Goal: Task Accomplishment & Management: Use online tool/utility

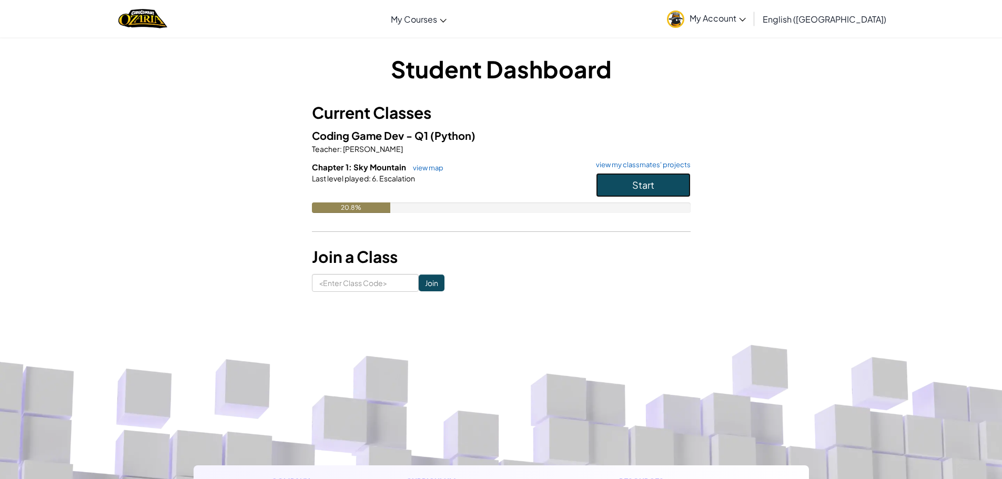
click at [618, 186] on button "Start" at bounding box center [643, 185] width 95 height 24
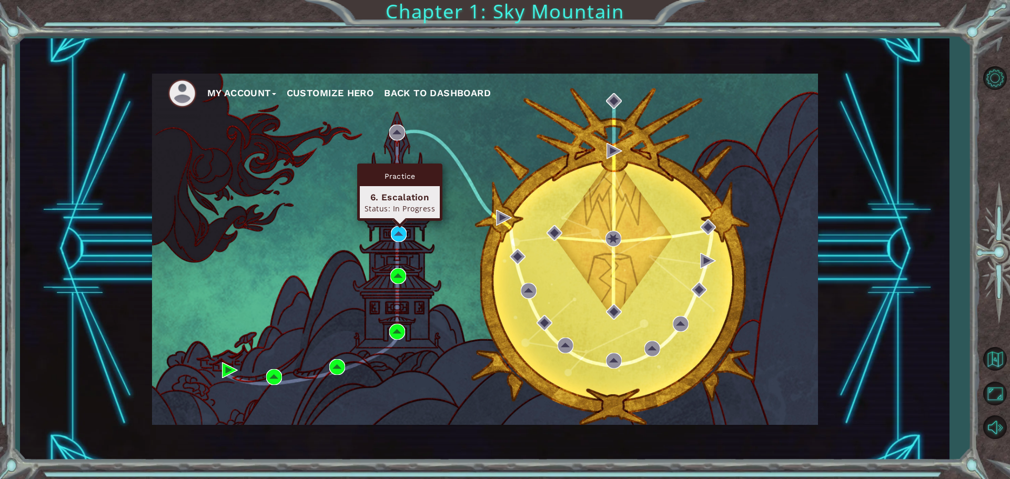
click at [399, 221] on div "Practice 6. Escalation Status: In Progress" at bounding box center [399, 192] width 85 height 57
click at [396, 234] on img at bounding box center [399, 234] width 16 height 16
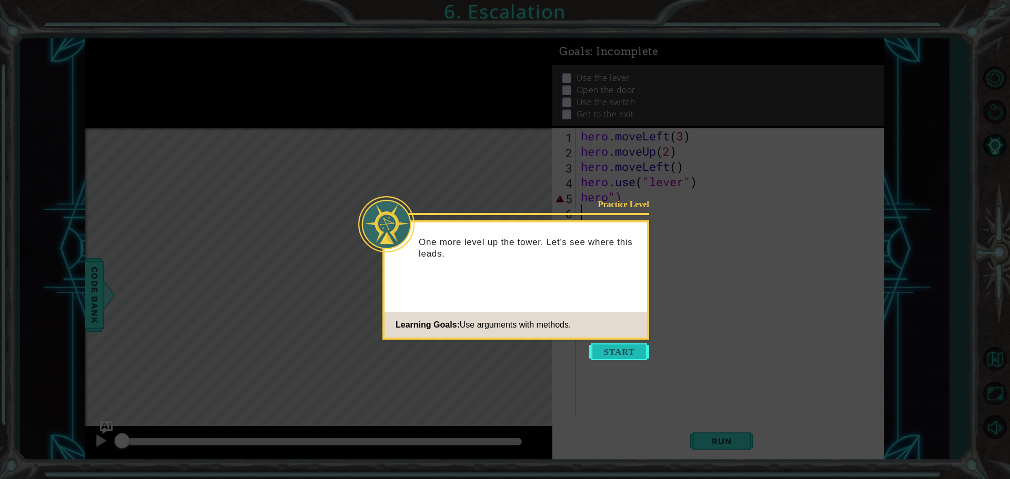
click at [610, 353] on button "Start" at bounding box center [619, 352] width 60 height 17
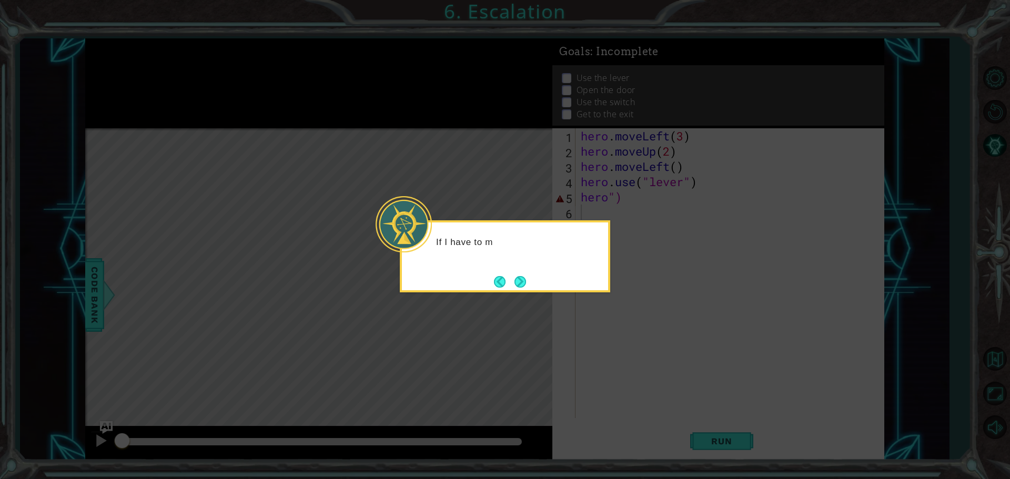
click at [506, 288] on footer at bounding box center [510, 282] width 32 height 16
click at [540, 268] on div "If I have to move long distances, there" at bounding box center [505, 251] width 206 height 57
click at [531, 283] on div "If I have to move long distances, there are easier ways to do it." at bounding box center [505, 256] width 210 height 72
click at [516, 266] on div "If I have to move long distances, there are easier ways to do it." at bounding box center [505, 253] width 206 height 53
click at [509, 316] on icon at bounding box center [505, 239] width 1010 height 479
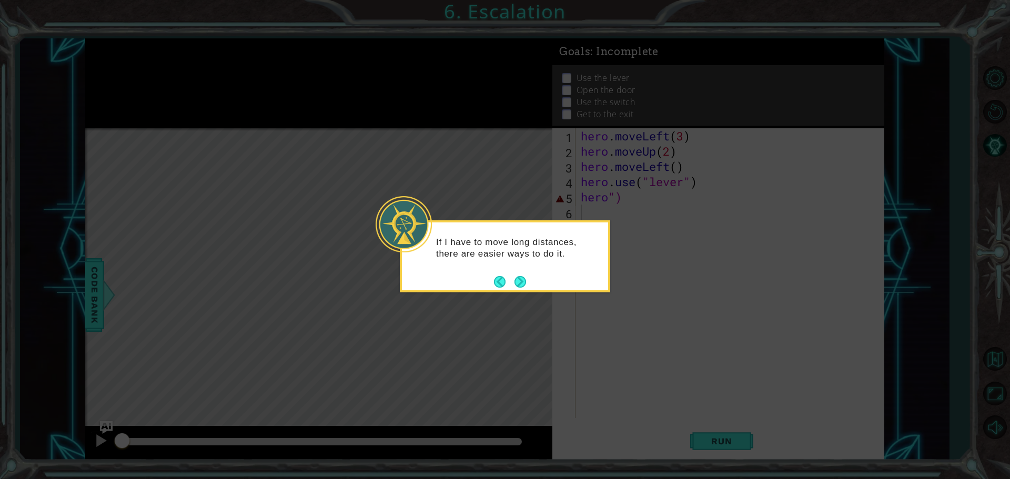
click at [517, 302] on icon at bounding box center [505, 239] width 1010 height 479
drag, startPoint x: 517, startPoint y: 302, endPoint x: 552, endPoint y: 244, distance: 67.5
click at [552, 246] on body "1 ההההההההההההההההההההההההההההההההההההההההההההההההההההההההההההההההההההההההההההה…" at bounding box center [505, 239] width 1010 height 479
click at [552, 244] on p "If I have to move long distances, there are easier ways to do it." at bounding box center [518, 248] width 165 height 23
click at [550, 247] on p "If I have to move long distances, there are easier ways to do it." at bounding box center [518, 248] width 165 height 23
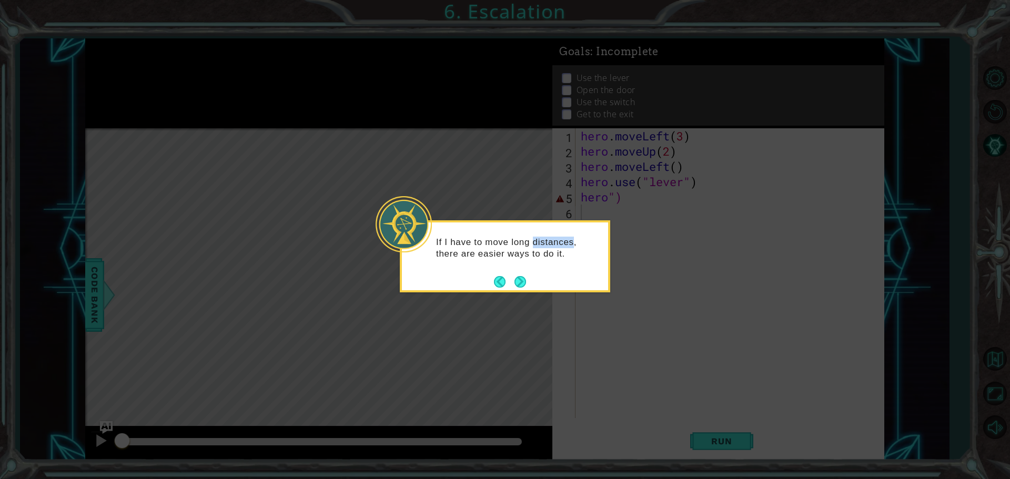
click at [550, 247] on p "If I have to move long distances, there are easier ways to do it." at bounding box center [518, 248] width 165 height 23
click at [515, 287] on button "Next" at bounding box center [521, 282] width 12 height 12
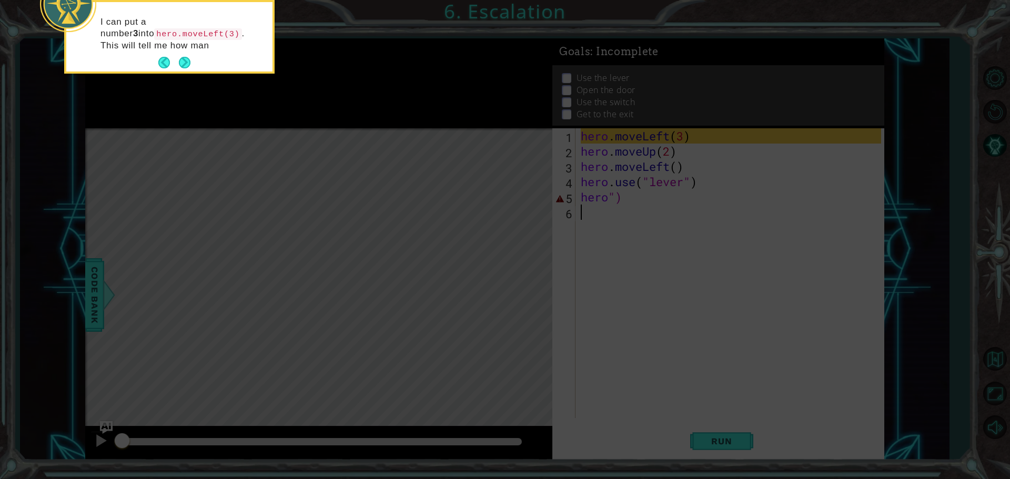
click at [192, 53] on div "I can put a number 3 into hero.moveLeft(3) . This will tell me how man" at bounding box center [169, 38] width 206 height 65
click at [192, 53] on div "I can put a number 3 into hero.moveLeft(3) . This will tell me how many step" at bounding box center [169, 38] width 206 height 65
drag, startPoint x: 169, startPoint y: 71, endPoint x: 160, endPoint y: 79, distance: 12.6
click at [156, 78] on body "1 ההההההההההההההההההההההההההההההההההההההההההההההההההההההההההההההההההההההההההההה…" at bounding box center [505, 239] width 1010 height 479
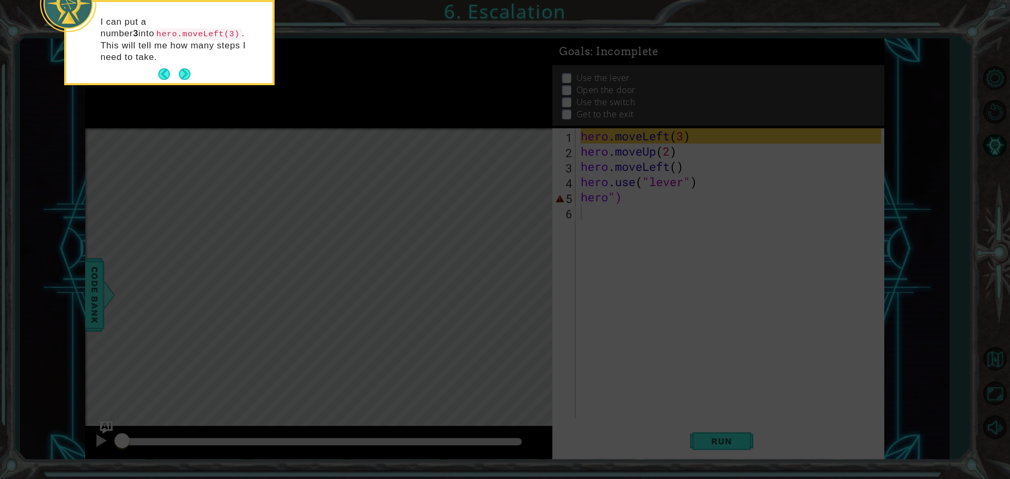
drag, startPoint x: 197, startPoint y: 80, endPoint x: 156, endPoint y: 76, distance: 41.2
click at [165, 77] on icon at bounding box center [505, 71] width 1010 height 815
drag, startPoint x: 156, startPoint y: 76, endPoint x: 238, endPoint y: 72, distance: 82.2
click at [205, 71] on body "1 ההההההההההההההההההההההההההההההההההההההההההההההההההההההההההההההההההההההההההההה…" at bounding box center [505, 239] width 1010 height 479
click at [232, 72] on div "I can put a number 3 into hero.moveLeft(3) . This will tell me how many steps I…" at bounding box center [169, 42] width 210 height 85
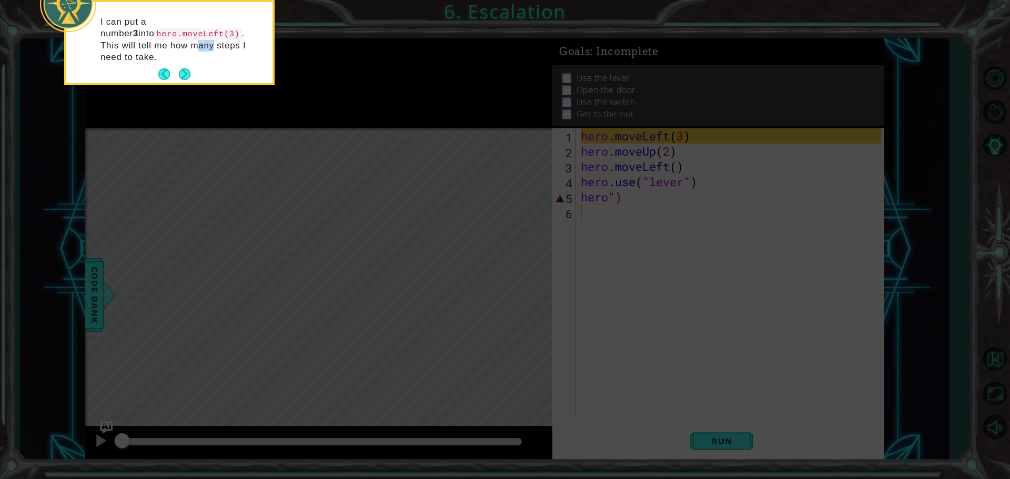
drag, startPoint x: 156, startPoint y: 61, endPoint x: 137, endPoint y: 71, distance: 21.2
click at [139, 71] on div "I can put a number 3 into hero.moveLeft(3) . This will tell me how many steps I…" at bounding box center [169, 44] width 206 height 77
click at [94, 53] on div "I can put a number 3 into hero.moveLeft(3) . This will tell me how many steps I…" at bounding box center [169, 44] width 206 height 77
click at [183, 68] on button "Next" at bounding box center [185, 74] width 12 height 12
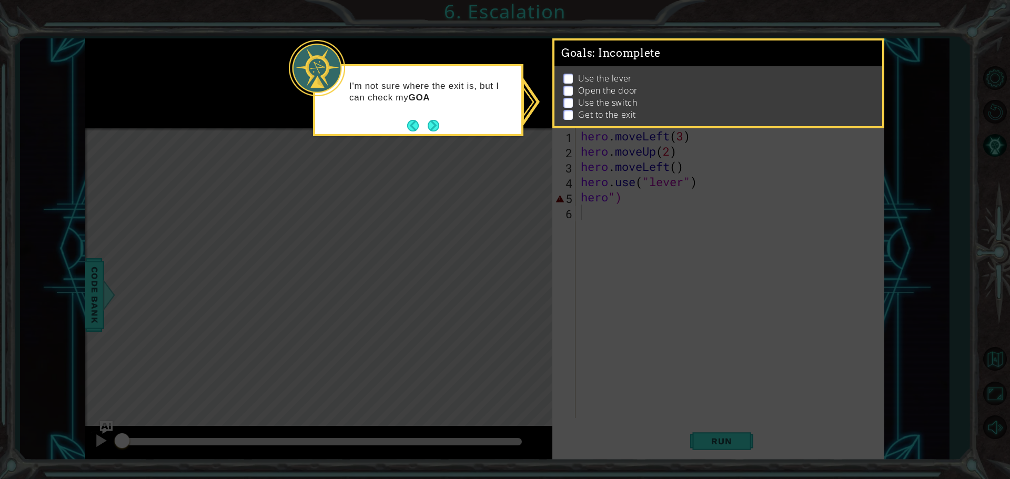
click at [425, 115] on div "I'm not sure where the exit is, but I can check my GOA" at bounding box center [418, 97] width 206 height 53
drag, startPoint x: 459, startPoint y: 178, endPoint x: 192, endPoint y: 308, distance: 297.4
drag, startPoint x: 192, startPoint y: 308, endPoint x: 385, endPoint y: 157, distance: 245.5
click at [385, 157] on icon at bounding box center [505, 239] width 1010 height 479
click at [438, 128] on button "Next" at bounding box center [434, 126] width 12 height 12
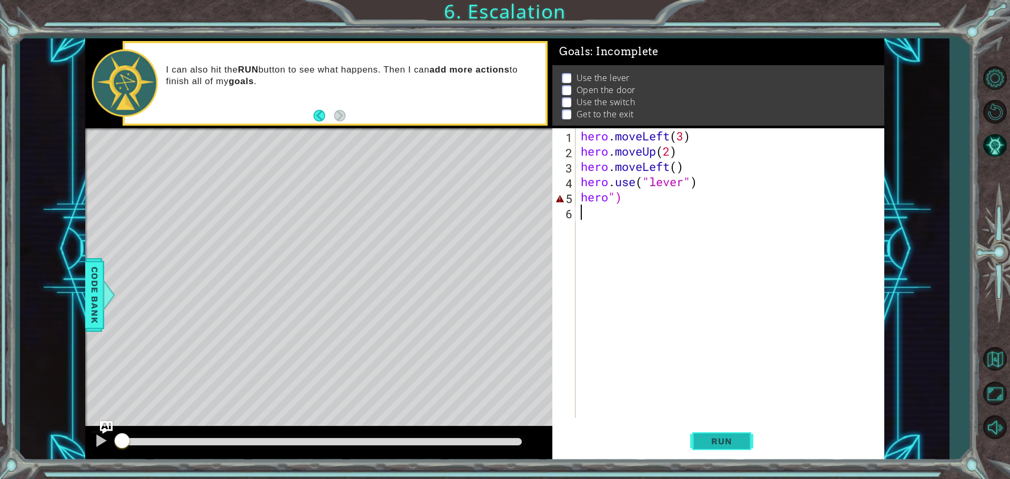
click at [737, 434] on button "Run" at bounding box center [721, 441] width 63 height 33
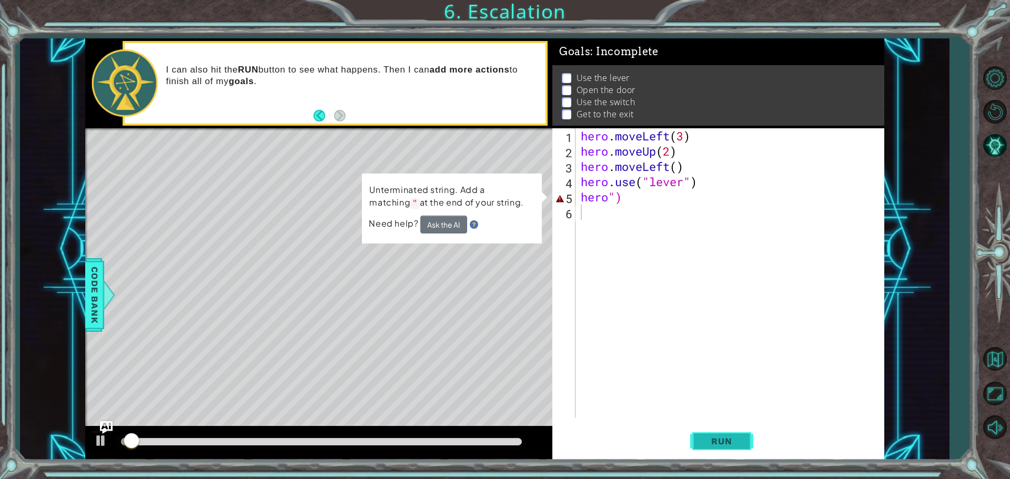
click at [737, 434] on button "Run" at bounding box center [721, 441] width 63 height 33
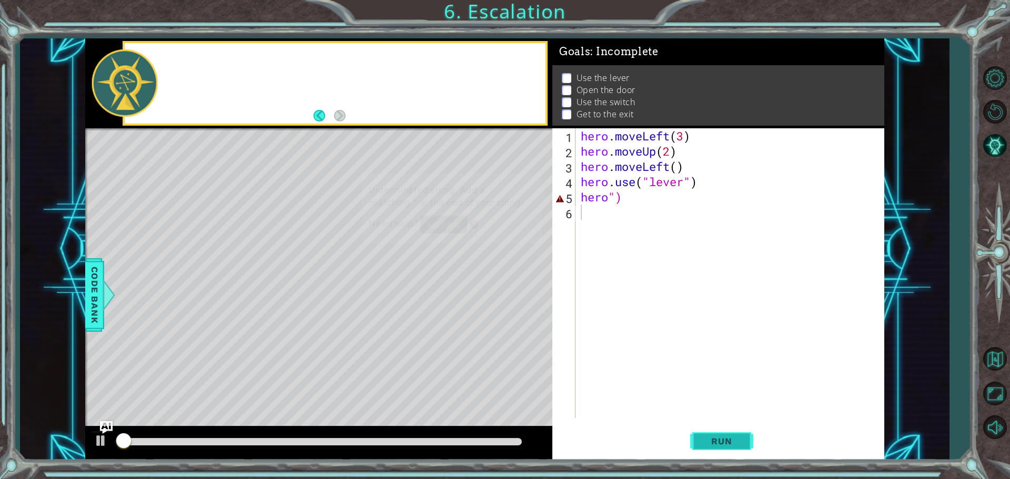
click at [737, 434] on button "Run" at bounding box center [721, 441] width 63 height 33
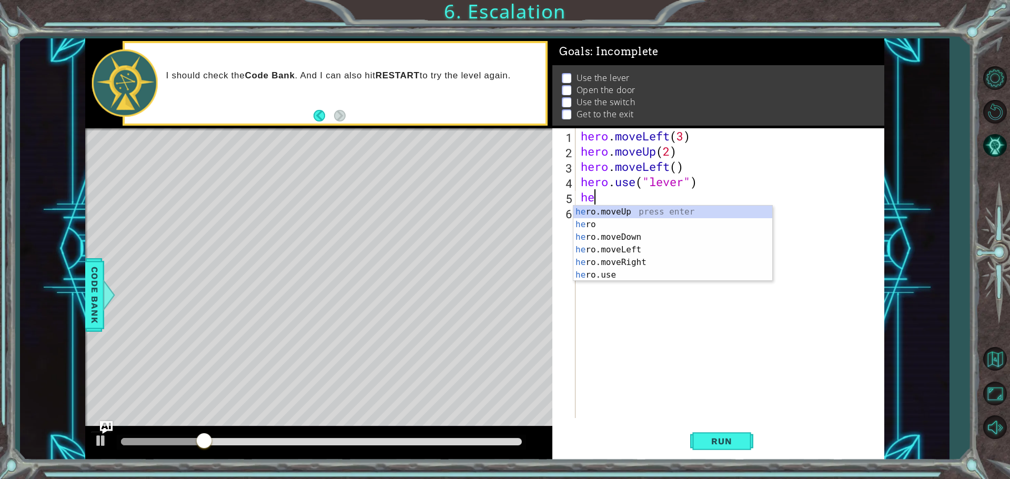
type textarea "h"
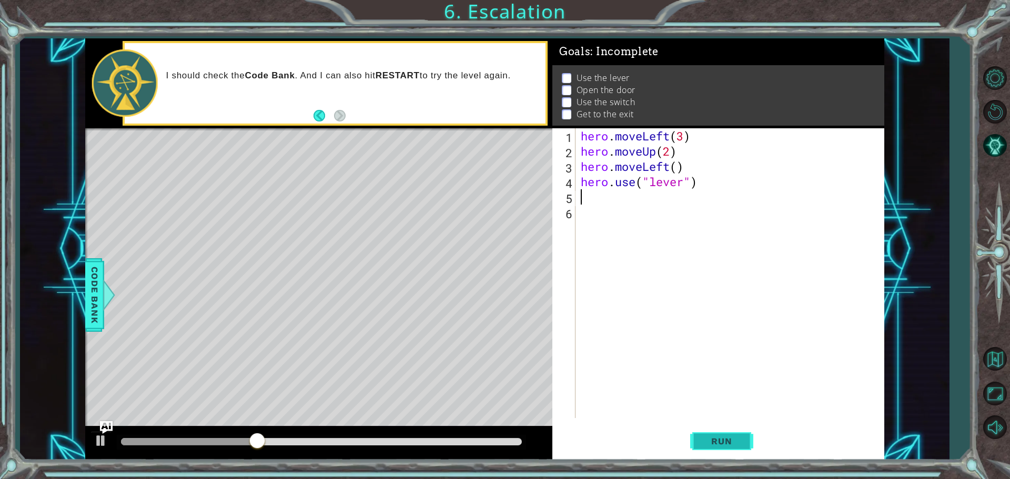
click at [693, 429] on button "Run" at bounding box center [721, 441] width 63 height 33
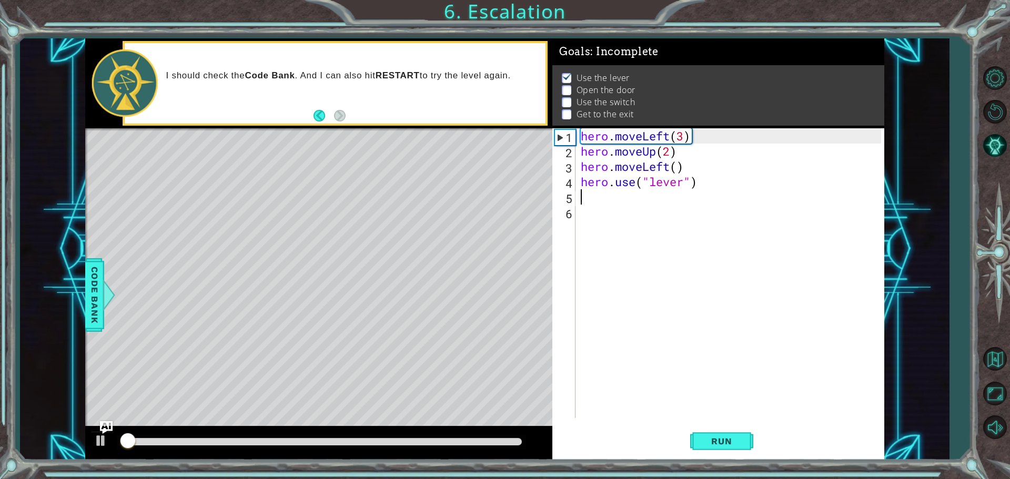
scroll to position [5, 0]
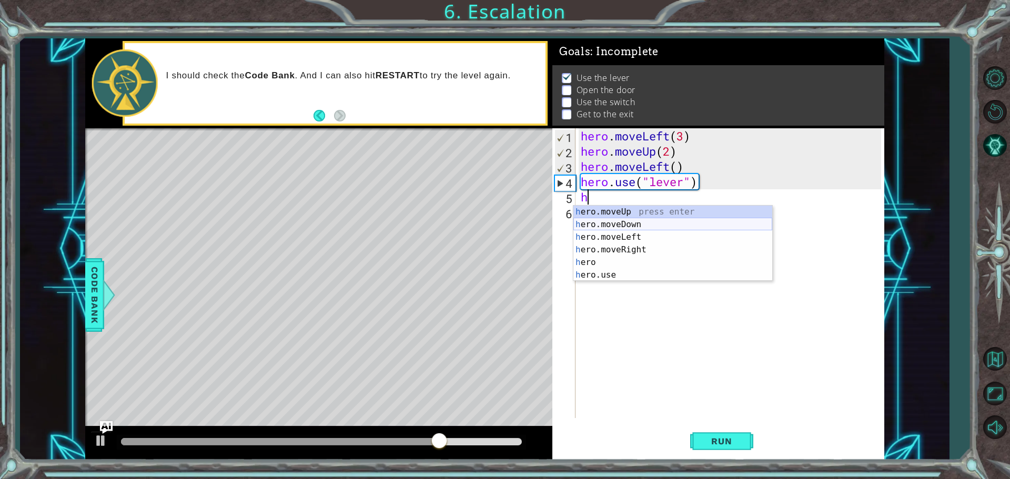
click at [625, 229] on div "h ero.moveUp press enter h ero.moveDown press enter h ero.moveLeft press enter …" at bounding box center [672, 256] width 199 height 101
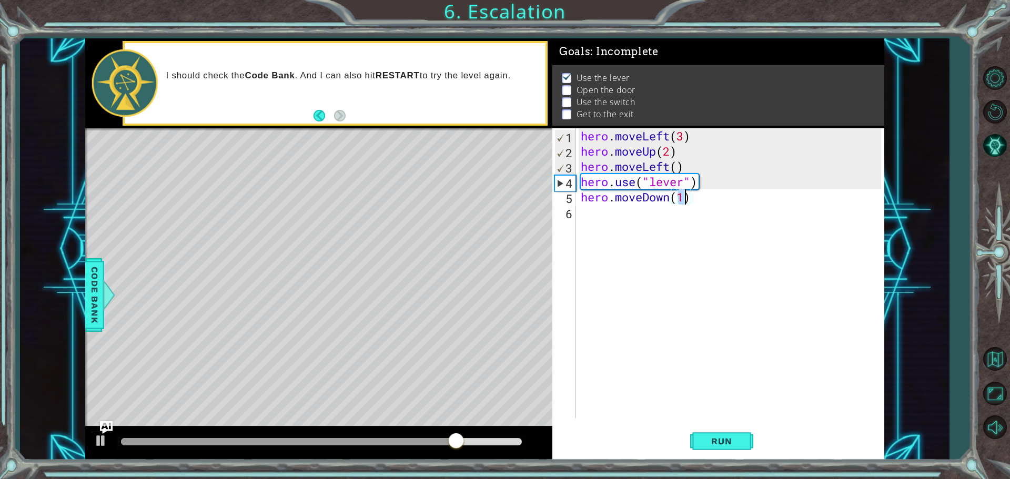
click at [620, 200] on div "hero . moveLeft ( 3 ) hero . moveUp ( 2 ) hero . moveLeft ( ) hero . use ( "lev…" at bounding box center [733, 288] width 308 height 320
click at [676, 197] on div "hero . moveLeft ( 3 ) hero . moveUp ( 2 ) hero . moveLeft ( ) hero . use ( "lev…" at bounding box center [733, 288] width 308 height 320
click at [702, 194] on div "hero . moveLeft ( 3 ) hero . moveUp ( 2 ) hero . moveLeft ( ) hero . use ( "lev…" at bounding box center [733, 288] width 308 height 320
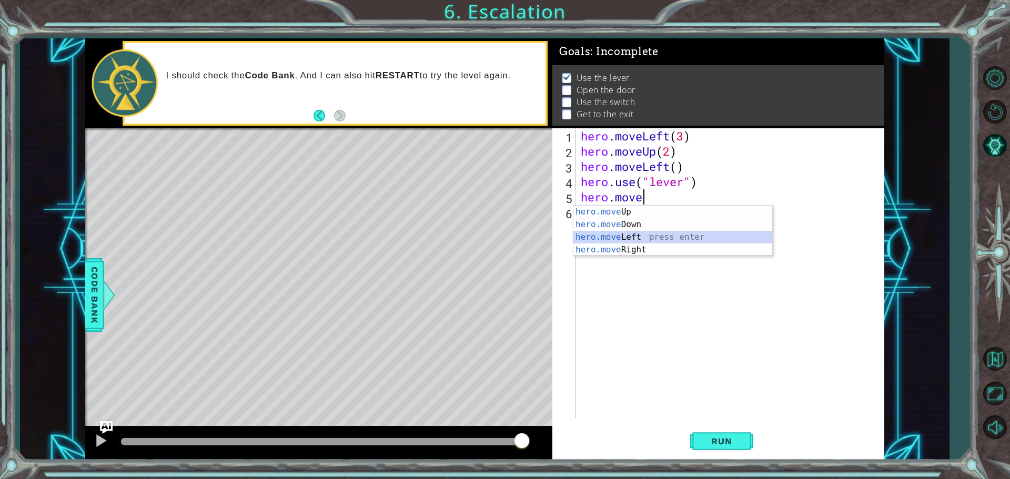
click at [648, 240] on div "hero.move Up press enter hero.move Down press enter hero.move Left press enter …" at bounding box center [672, 244] width 199 height 76
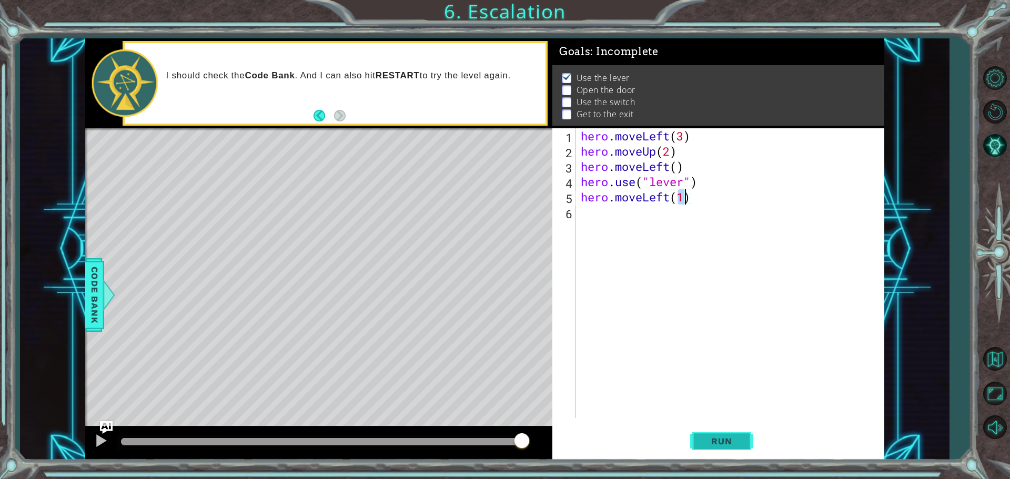
type textarea "hero.moveLeft(1)"
click at [697, 433] on button "Run" at bounding box center [721, 441] width 63 height 33
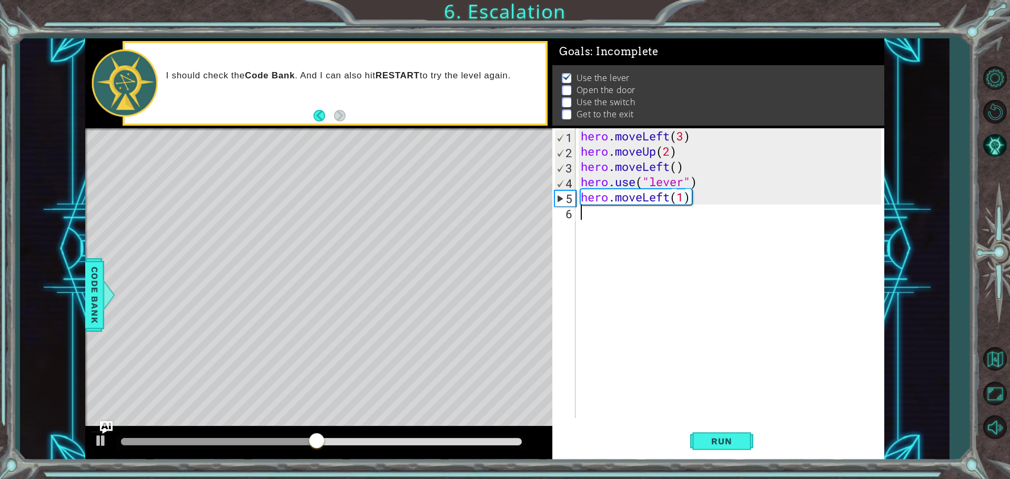
click at [581, 217] on div "hero . moveLeft ( 3 ) hero . moveUp ( 2 ) hero . moveLeft ( ) hero . use ( "lev…" at bounding box center [733, 288] width 308 height 320
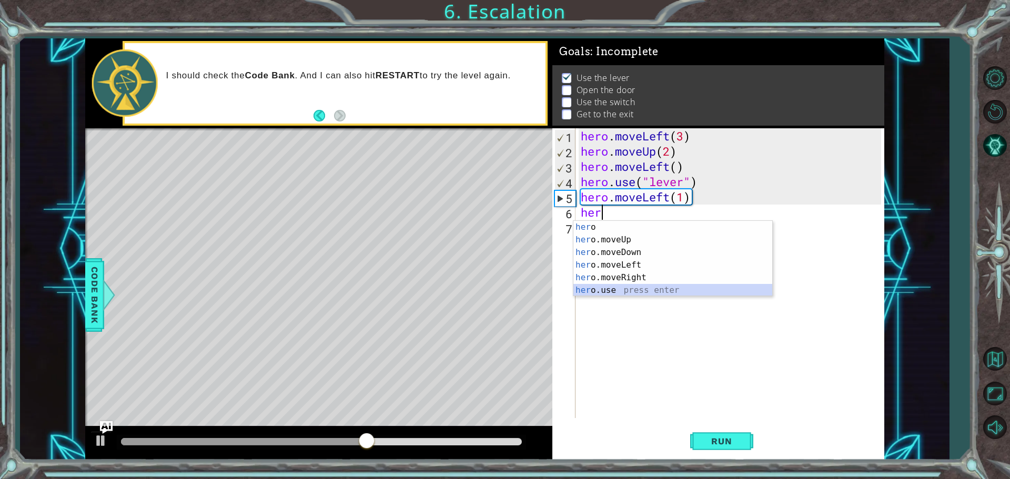
click at [614, 286] on div "her o press enter her o.moveUp press enter her o.moveDown press enter her o.mov…" at bounding box center [672, 271] width 199 height 101
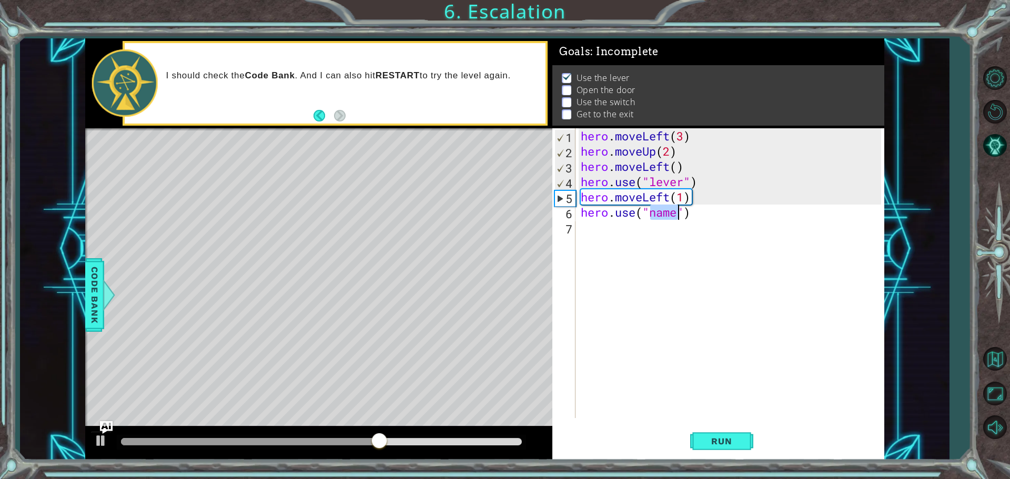
click at [666, 202] on div "hero . moveLeft ( 3 ) hero . moveUp ( 2 ) hero . moveLeft ( ) hero . use ( "lev…" at bounding box center [733, 288] width 308 height 320
click at [678, 216] on div "hero . moveLeft ( 3 ) hero . moveUp ( 2 ) hero . moveLeft ( ) hero . use ( "lev…" at bounding box center [733, 288] width 308 height 320
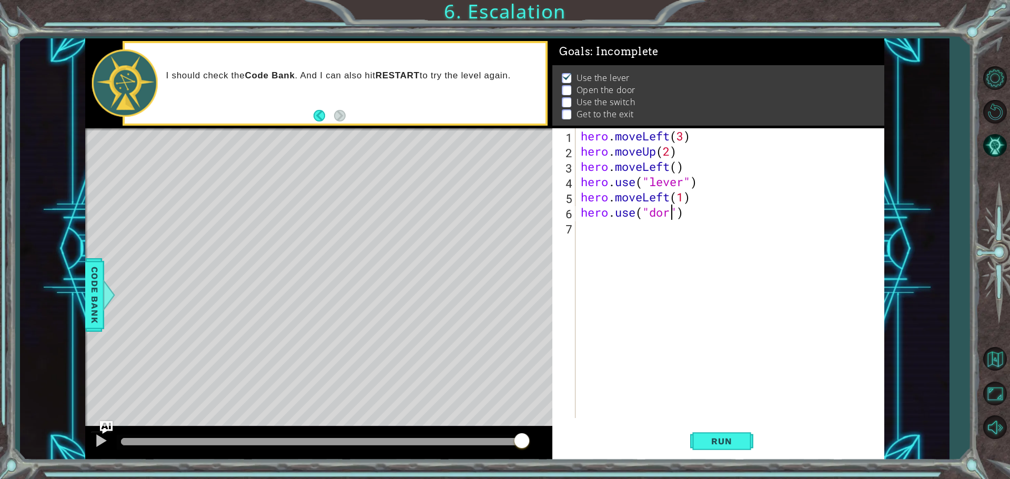
scroll to position [0, 4]
type textarea "hero.use("door")"
click at [611, 228] on div "hero . moveLeft ( 3 ) hero . moveUp ( 2 ) hero . moveLeft ( ) hero . use ( "lev…" at bounding box center [733, 288] width 308 height 320
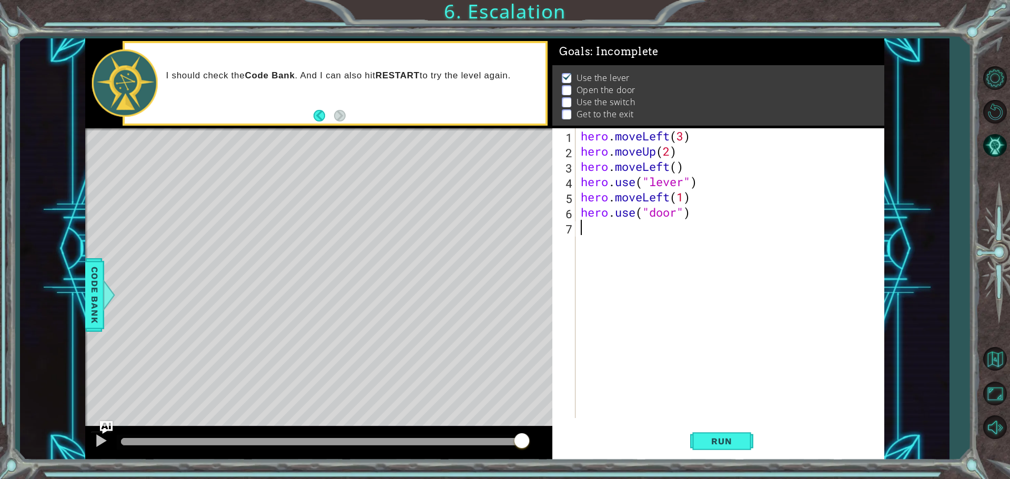
type textarea "h"
